Goal: Communication & Community: Ask a question

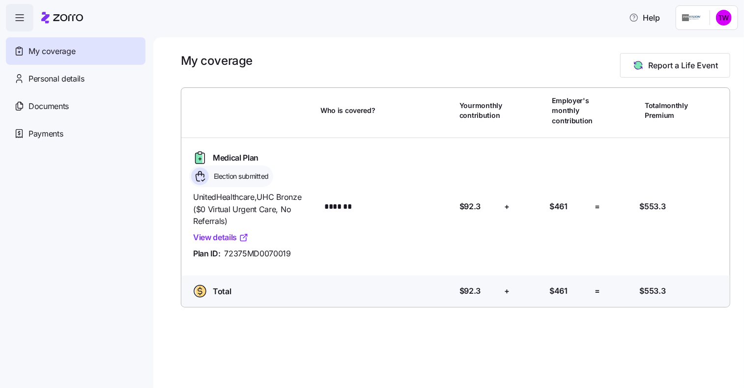
click at [225, 240] on link "View details" at bounding box center [221, 238] width 56 height 12
click at [57, 106] on span "Documents" at bounding box center [49, 106] width 40 height 12
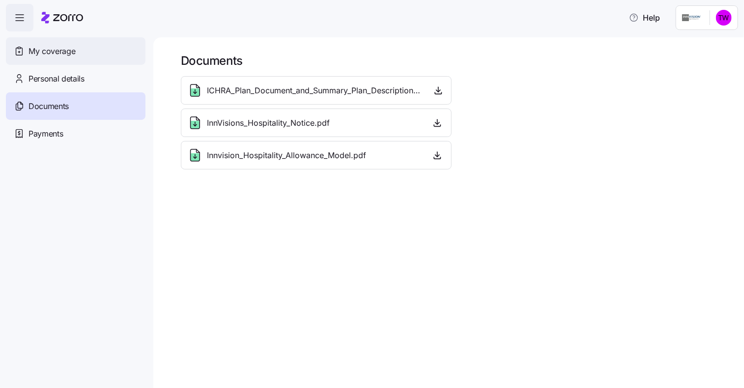
click at [54, 51] on span "My coverage" at bounding box center [52, 51] width 47 height 12
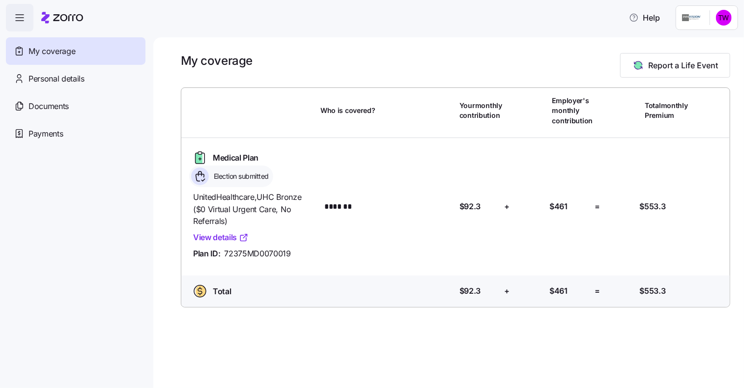
click at [228, 237] on link "View details" at bounding box center [221, 238] width 56 height 12
click at [20, 20] on icon "button" at bounding box center [20, 18] width 12 height 12
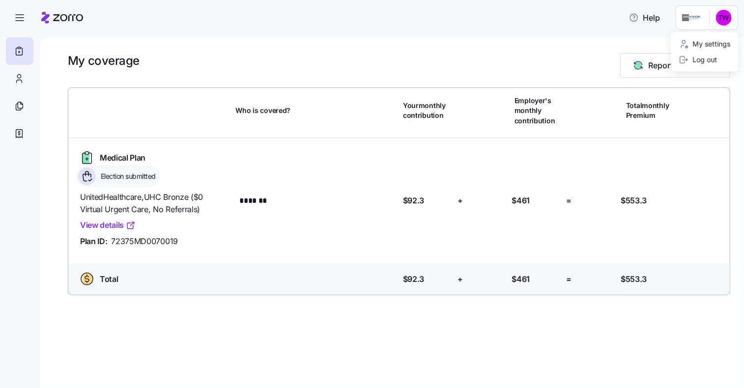
click at [720, 20] on html "Help My coverage Report a Life Event Who is covered? Your monthly contribution …" at bounding box center [372, 191] width 744 height 382
click at [686, 24] on html "Help My coverage Report a Life Event Who is covered? Your monthly contribution …" at bounding box center [372, 191] width 744 height 382
click at [87, 158] on icon at bounding box center [86, 158] width 7 height 10
click at [115, 224] on link "View details" at bounding box center [108, 225] width 56 height 12
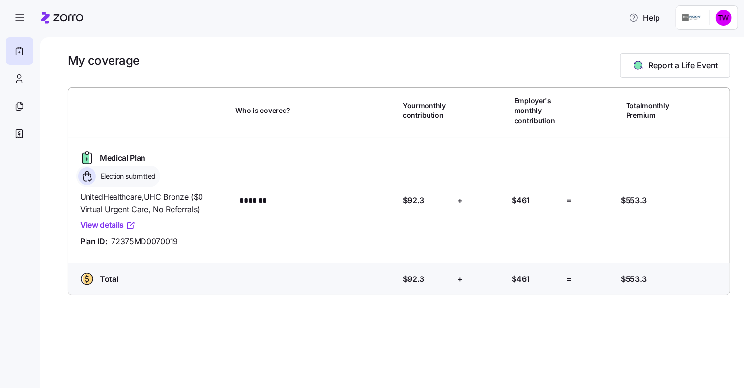
click at [107, 225] on link "View details" at bounding box center [108, 225] width 56 height 12
click at [16, 50] on icon at bounding box center [19, 51] width 6 height 7
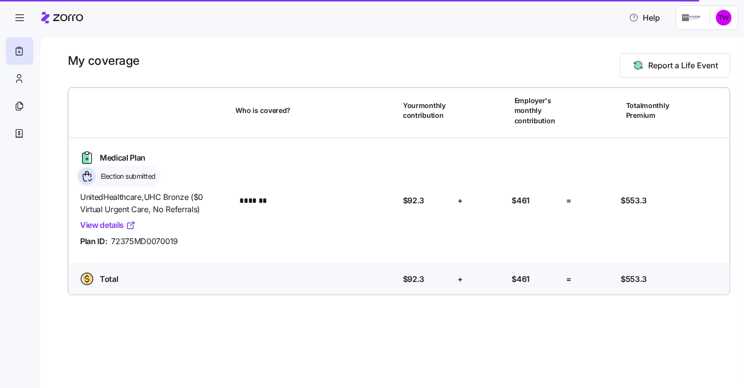
click at [109, 227] on link "View details" at bounding box center [108, 225] width 56 height 12
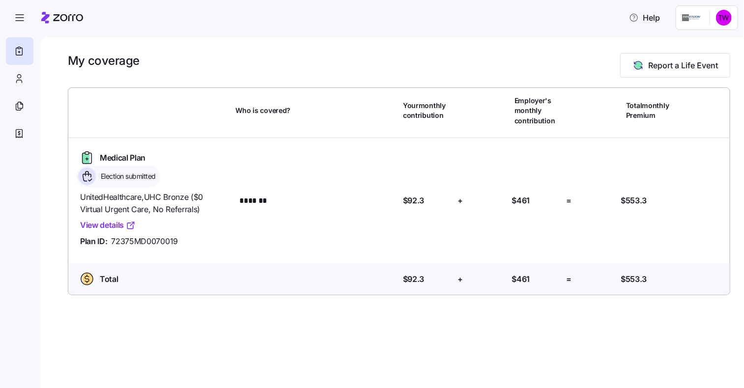
click at [112, 247] on span "72375MD0070019" at bounding box center [144, 241] width 67 height 12
drag, startPoint x: 111, startPoint y: 240, endPoint x: 194, endPoint y: 240, distance: 83.1
click at [194, 240] on div "Plan ID: 72375MD0070019" at bounding box center [154, 241] width 148 height 12
drag, startPoint x: 194, startPoint y: 240, endPoint x: 161, endPoint y: 241, distance: 32.5
copy span "72375MD0070019"
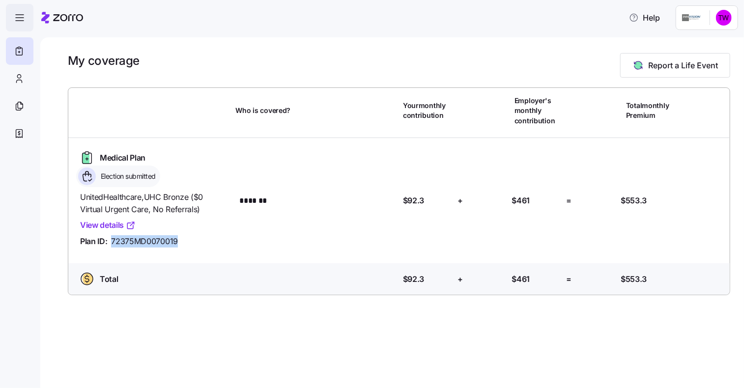
click at [21, 20] on icon "button" at bounding box center [20, 18] width 12 height 12
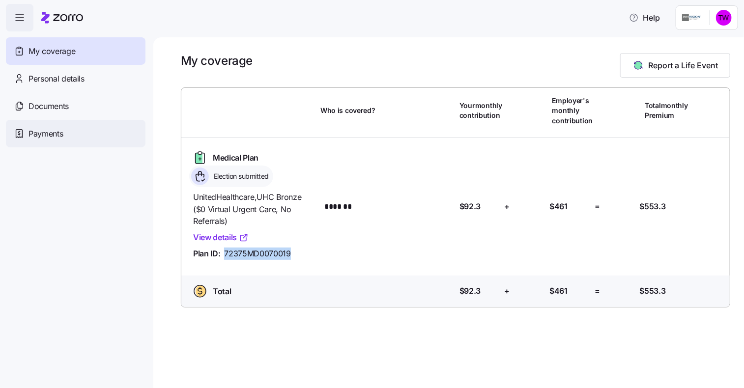
click at [55, 131] on span "Payments" at bounding box center [46, 134] width 34 height 12
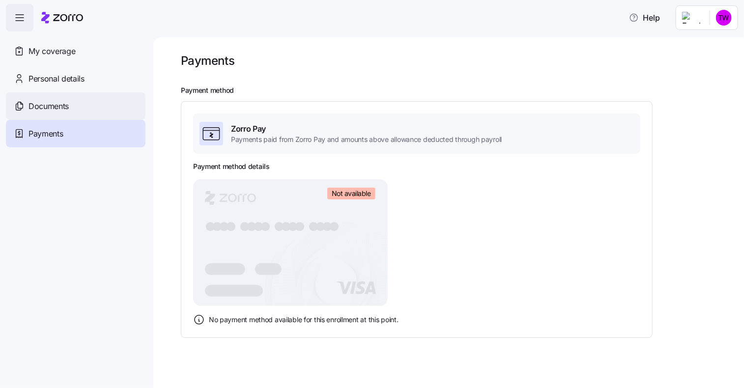
click at [66, 111] on span "Documents" at bounding box center [49, 106] width 40 height 12
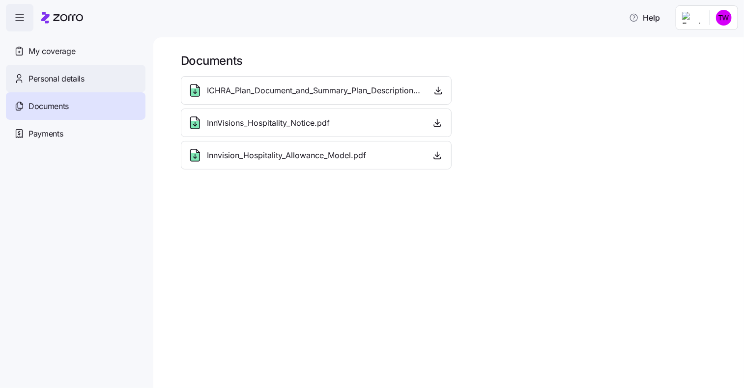
click at [69, 77] on span "Personal details" at bounding box center [57, 79] width 56 height 12
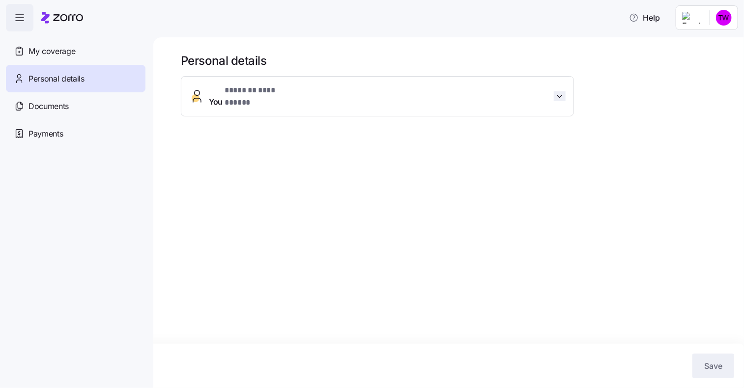
click at [559, 94] on icon "button" at bounding box center [560, 96] width 10 height 10
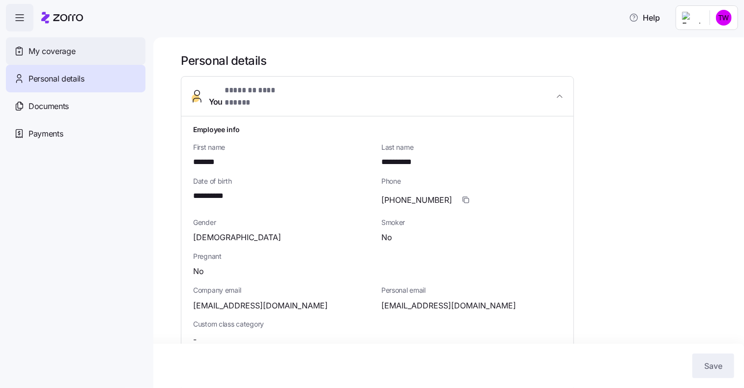
click at [54, 55] on span "My coverage" at bounding box center [52, 51] width 47 height 12
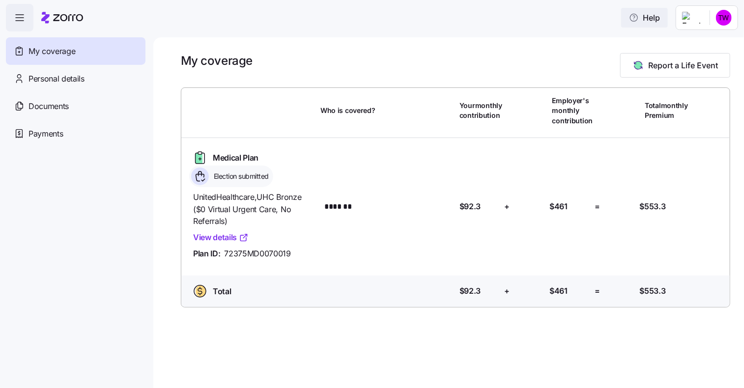
click at [641, 20] on span "Help" at bounding box center [644, 18] width 31 height 12
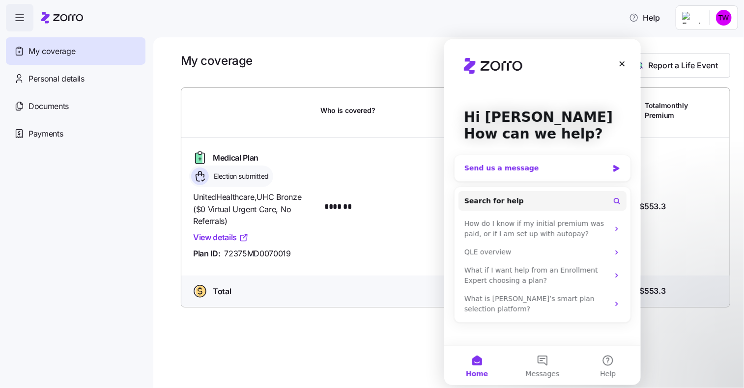
click at [522, 170] on div "Send us a message" at bounding box center [536, 168] width 144 height 10
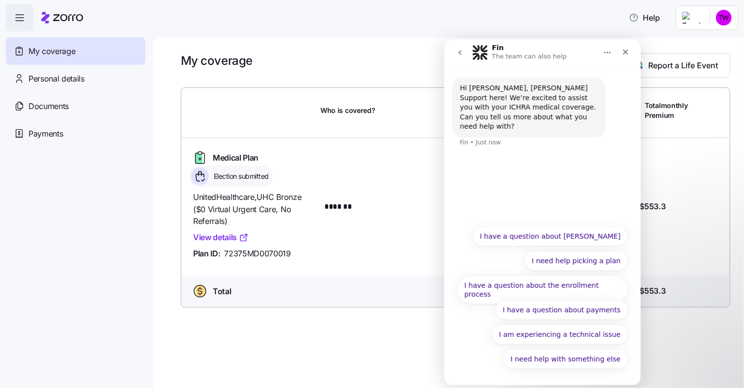
click at [476, 139] on div "Fin • Just now" at bounding box center [480, 142] width 41 height 6
drag, startPoint x: 568, startPoint y: 33, endPoint x: 565, endPoint y: -12, distance: 45.8
click at [565, 39] on html "Fin The team can also help Hi [PERSON_NAME], [PERSON_NAME] Support here! We’re …" at bounding box center [542, 212] width 197 height 346
click at [608, 362] on button "I need help with something else" at bounding box center [565, 359] width 125 height 20
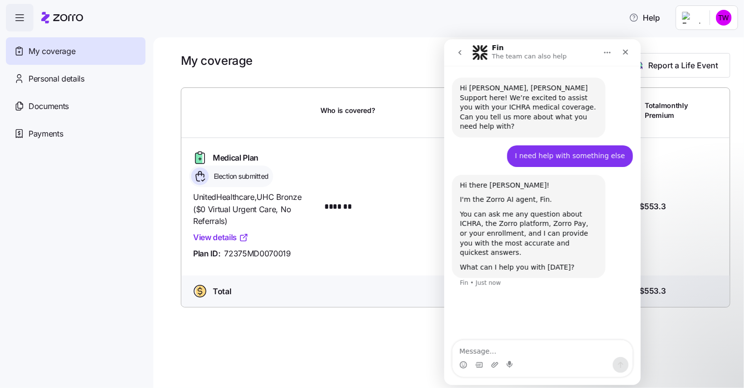
click at [482, 374] on div "Intercom messenger" at bounding box center [542, 358] width 180 height 36
paste textarea "UnitedHealthcare UHC Bronze ($0 Virtual Urgent Care, No Referrals) Plan ID: 723…"
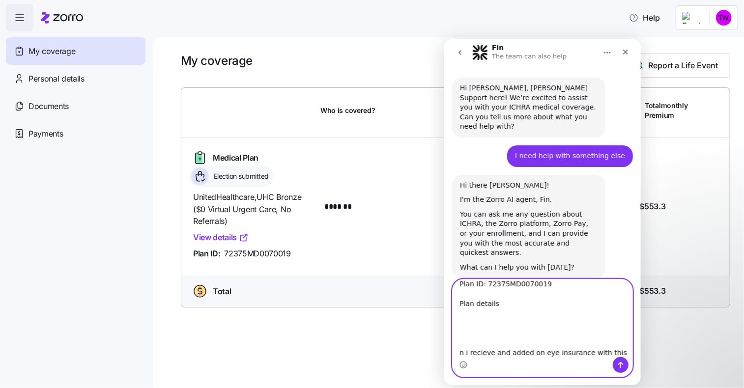
paste textarea "UnitedHealthcare UHC Bronze ($0 Virtual Urgent Care, No Referrals) Plan ID: 723…"
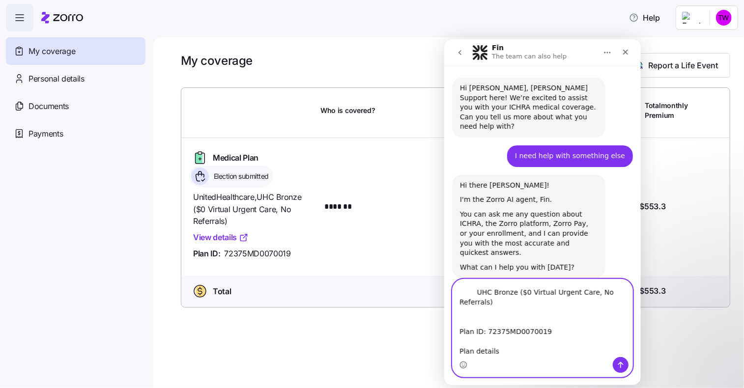
type textarea "UnitedHealthcare UHC Bronze ($0 Virtual Urgent Care, No Referrals) Plan ID: 723…"
click at [618, 358] on button "Send a message…" at bounding box center [620, 365] width 16 height 16
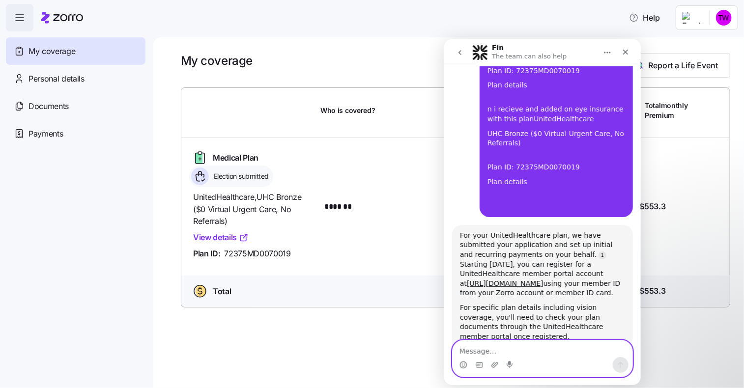
scroll to position [305, 0]
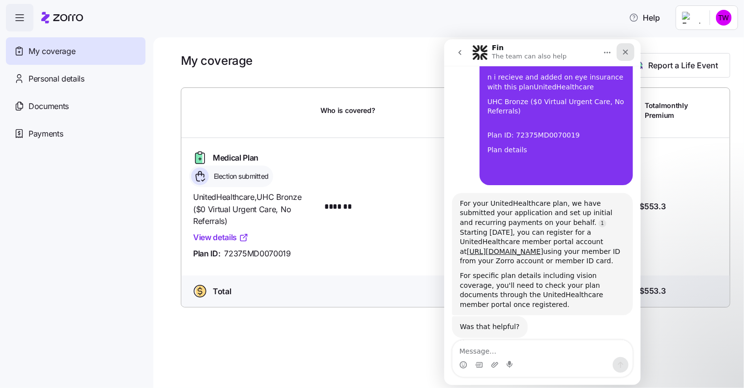
click at [626, 51] on icon "Close" at bounding box center [625, 51] width 5 height 5
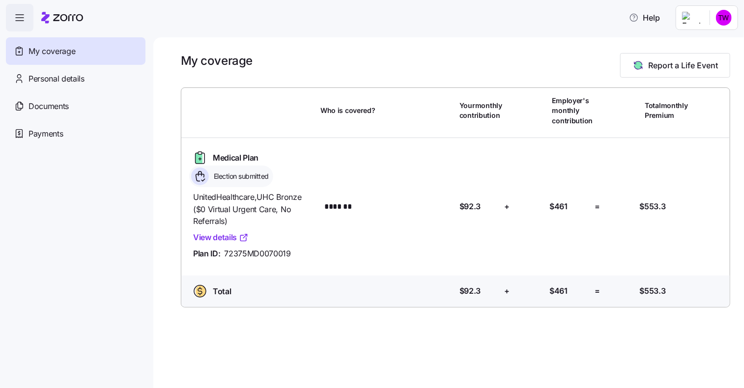
click at [23, 19] on icon "button" at bounding box center [20, 18] width 12 height 12
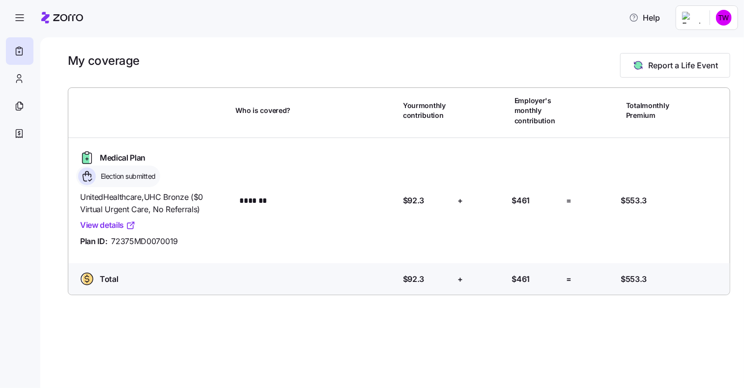
click at [47, 18] on icon at bounding box center [45, 17] width 8 height 11
click at [662, 70] on span "Report a Life Event" at bounding box center [683, 65] width 70 height 12
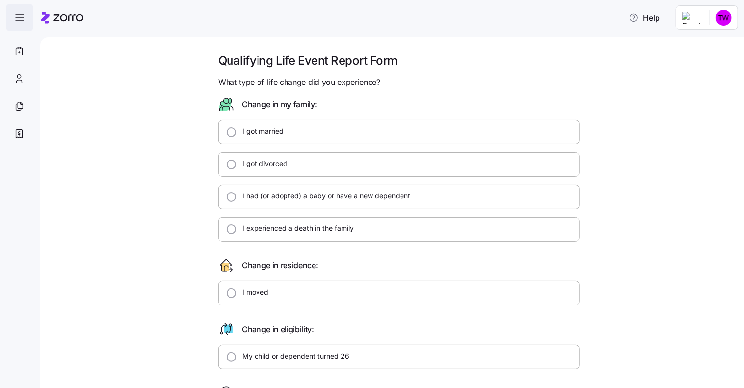
click at [19, 21] on icon "button" at bounding box center [20, 18] width 12 height 12
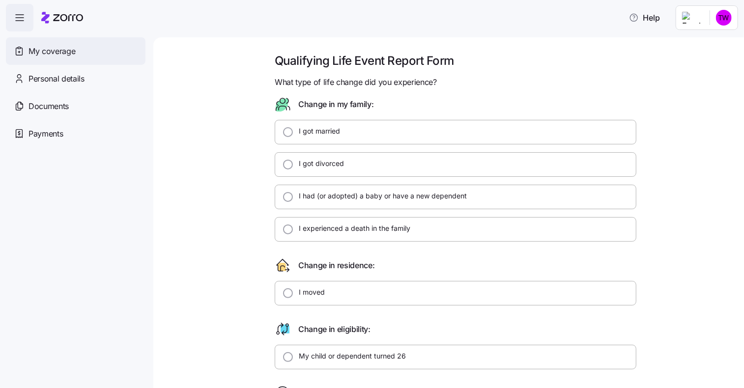
click at [35, 51] on span "My coverage" at bounding box center [52, 51] width 47 height 12
